Goal: Find specific page/section: Find specific page/section

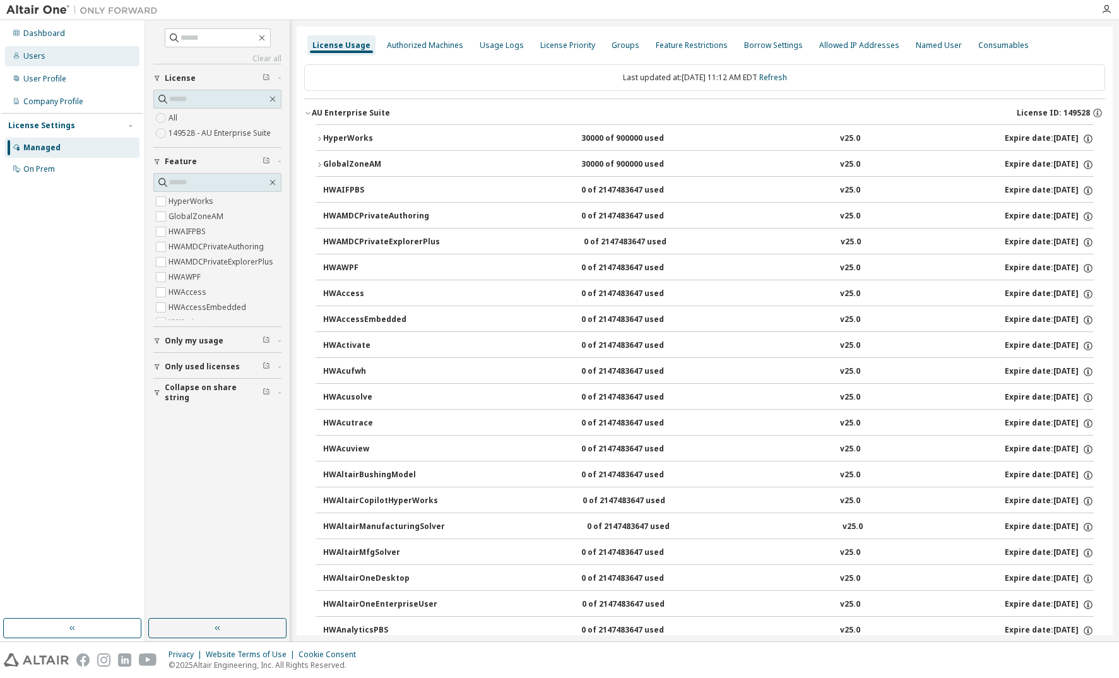
click at [37, 51] on div "Users" at bounding box center [34, 56] width 22 height 10
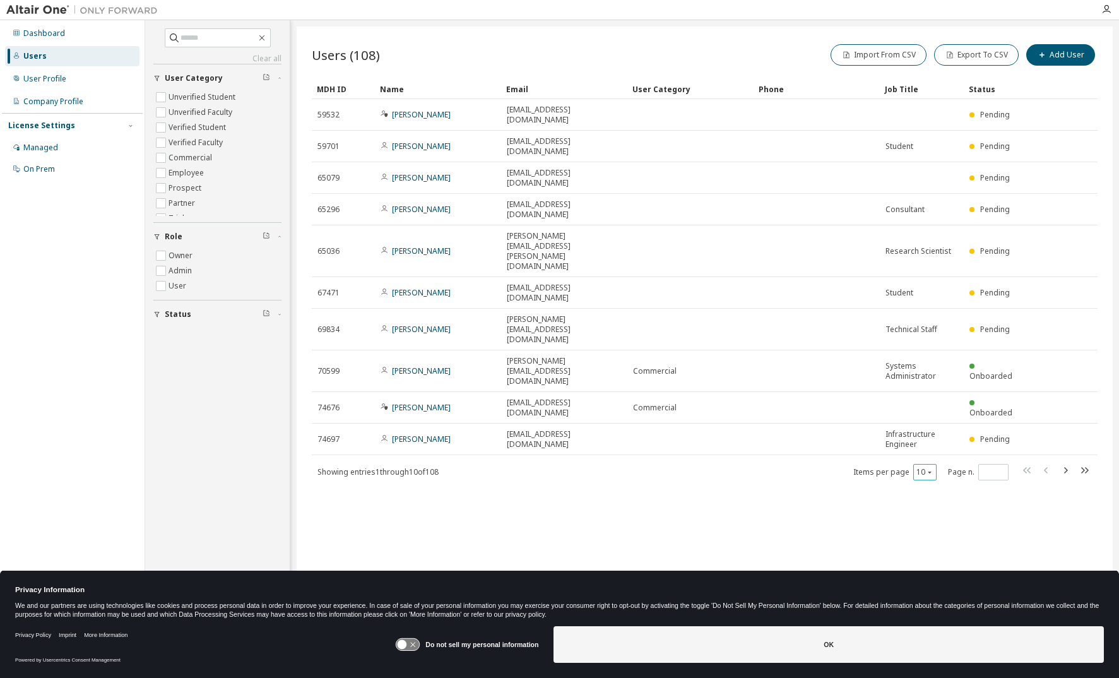
click at [933, 464] on div "10" at bounding box center [924, 472] width 23 height 16
click at [929, 468] on icon "button" at bounding box center [929, 472] width 8 height 8
click at [924, 427] on div "100" at bounding box center [964, 428] width 101 height 15
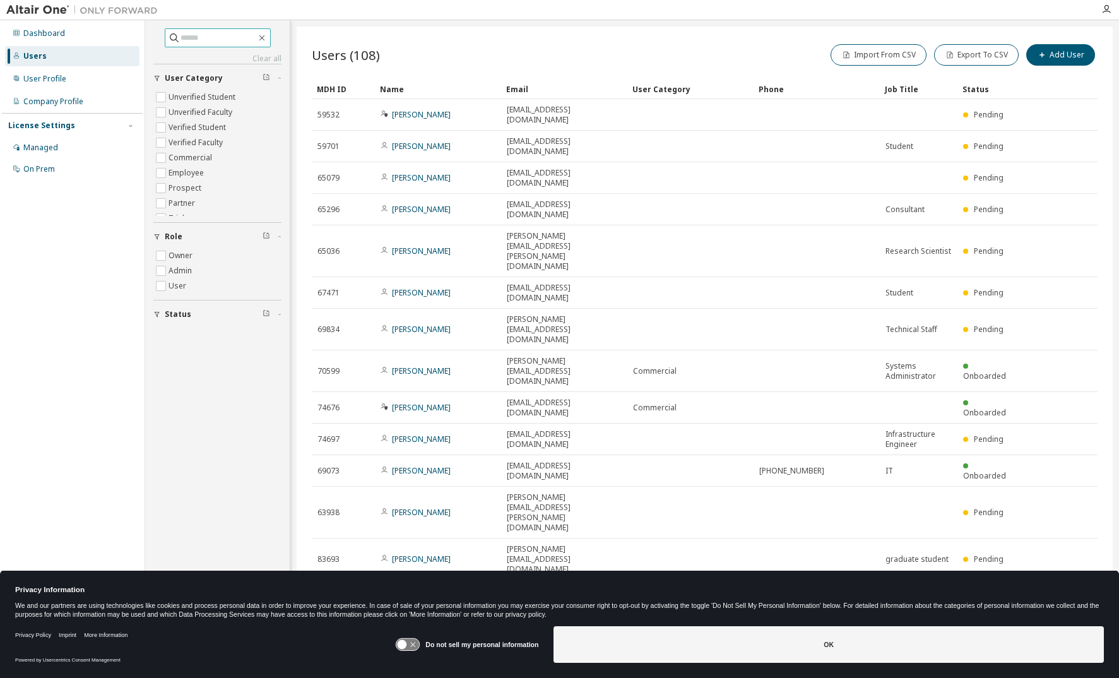
click at [201, 33] on input "text" at bounding box center [218, 38] width 76 height 13
type input "****"
